Goal: Information Seeking & Learning: Learn about a topic

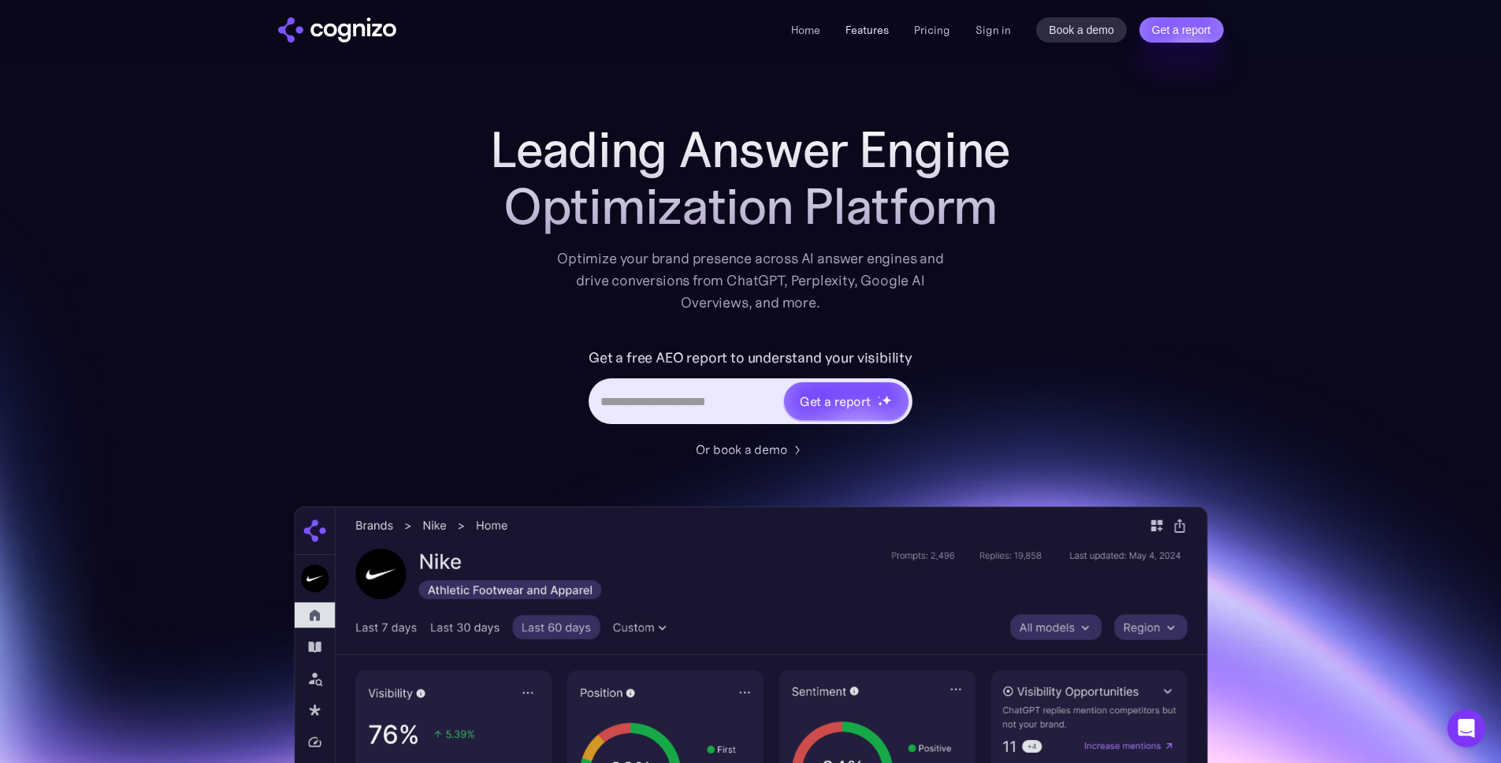
click at [871, 25] on link "Features" at bounding box center [866, 30] width 43 height 14
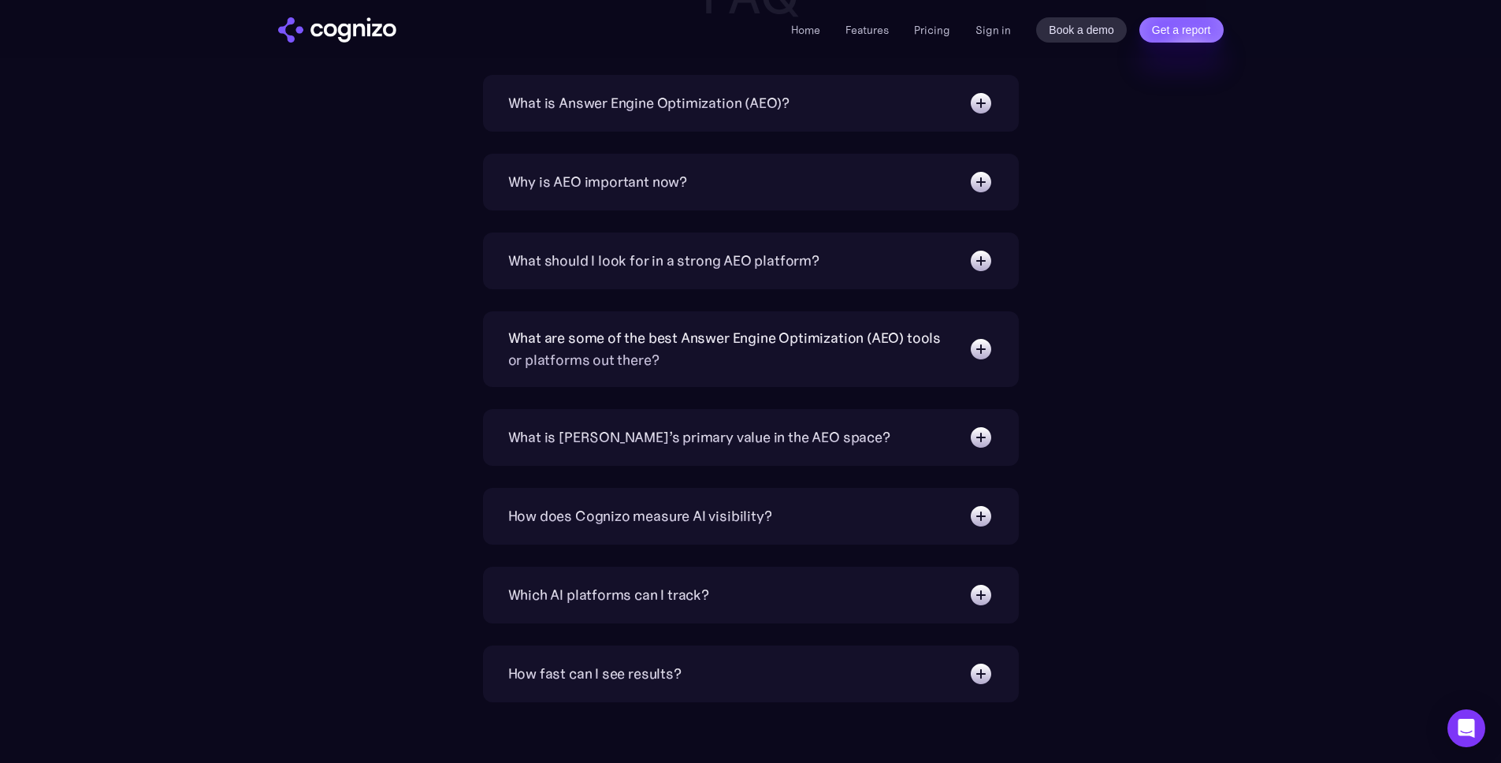
scroll to position [5465, 0]
click at [514, 270] on div "What should I look for in a strong AEO platform?" at bounding box center [750, 259] width 485 height 25
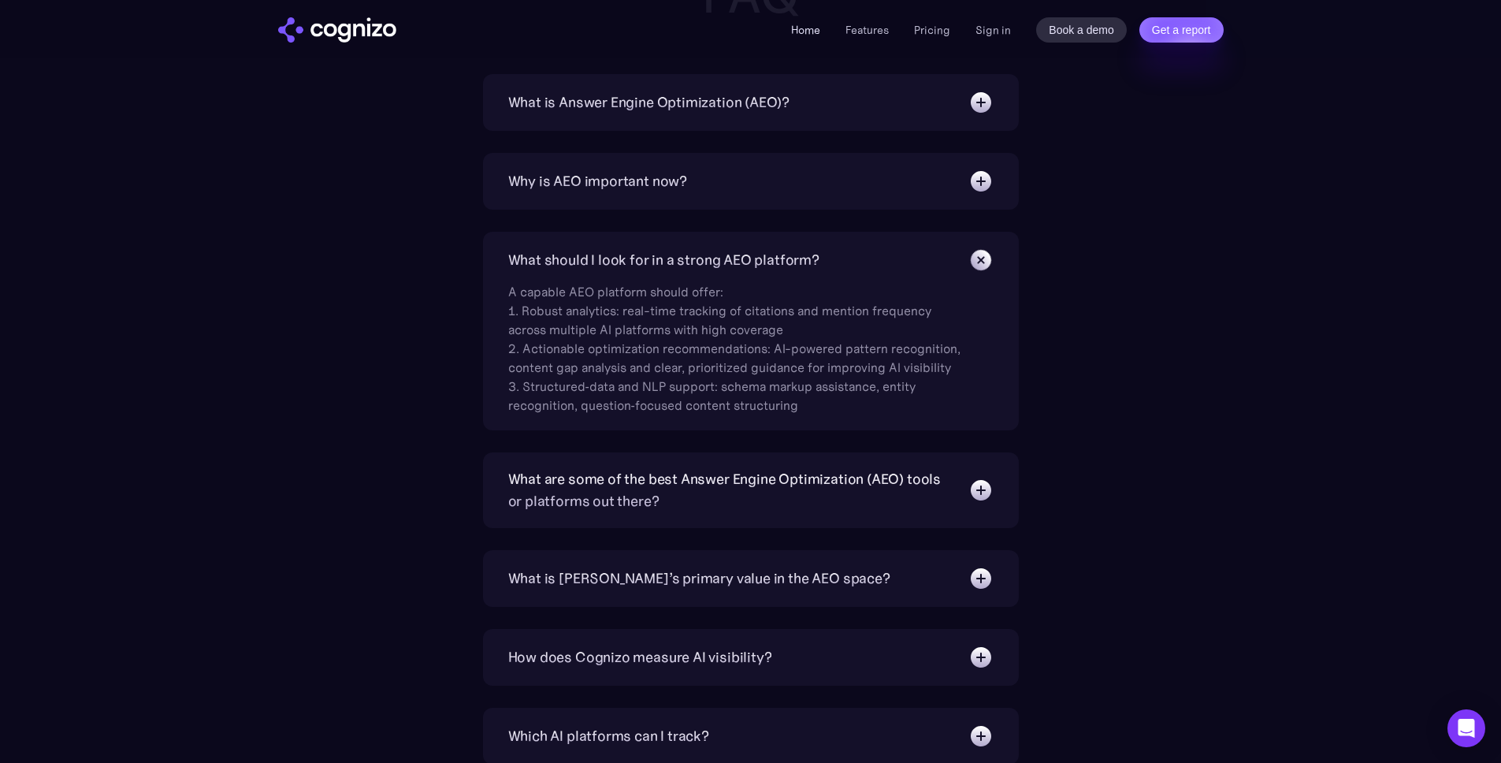
click at [797, 32] on link "Home" at bounding box center [805, 30] width 29 height 14
